Goal: Check status: Check status

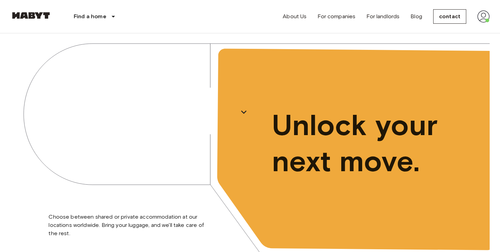
click at [482, 19] on img at bounding box center [483, 16] width 12 height 12
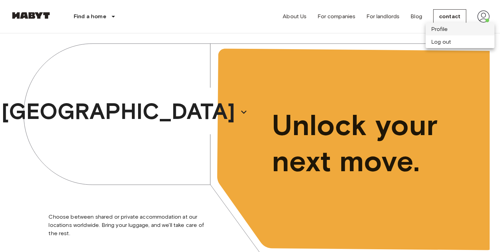
click at [451, 27] on li "Profile" at bounding box center [460, 29] width 69 height 13
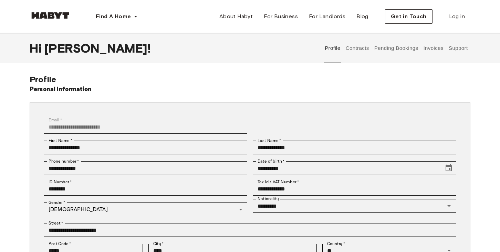
click at [393, 51] on button "Pending Bookings" at bounding box center [396, 48] width 46 height 30
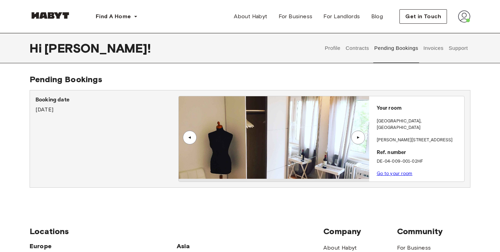
click at [387, 171] on link "Go to your room" at bounding box center [395, 173] width 36 height 5
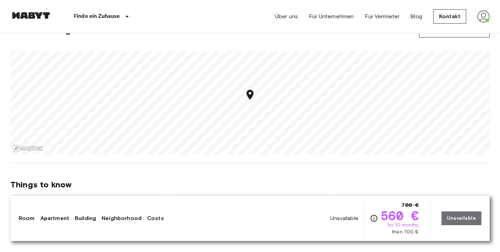
scroll to position [449, 0]
